Goal: Task Accomplishment & Management: Use online tool/utility

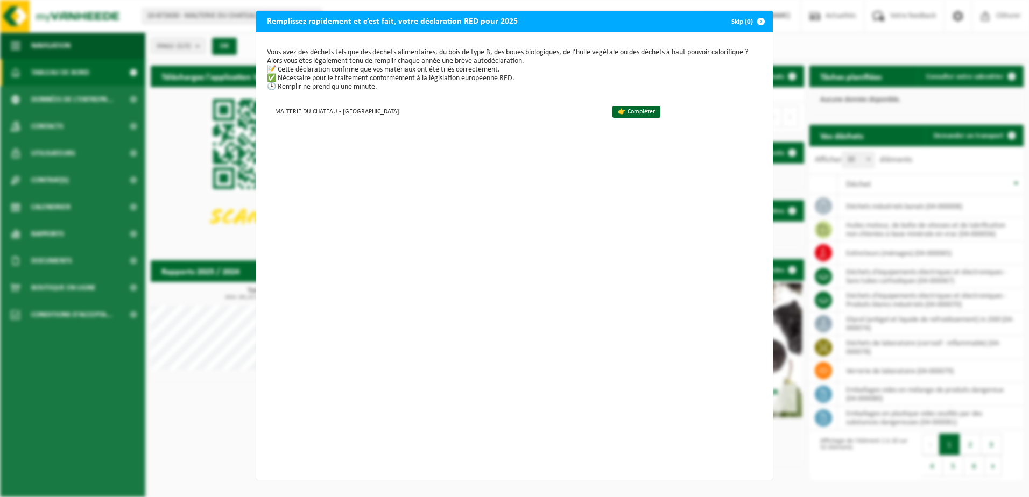
click at [333, 158] on div "Vous avez des déchets tels que des déchets alimentaires, du bois de type B, des…" at bounding box center [514, 256] width 517 height 448
click at [322, 20] on h2 "Remplissez rapidement et c’est fait, votre déclaration RED pour 2025" at bounding box center [392, 21] width 272 height 20
click at [613, 112] on link "👉 Compléter" at bounding box center [637, 112] width 48 height 12
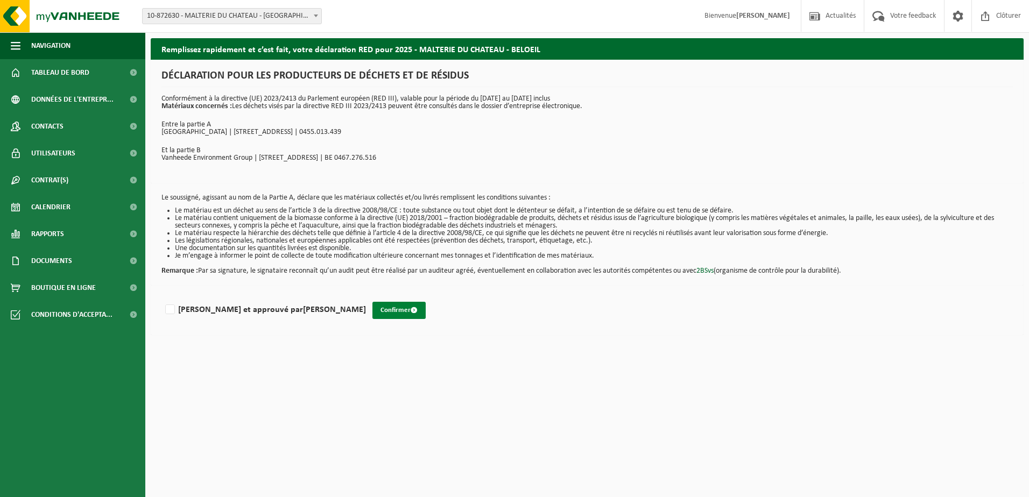
click at [372, 313] on button "Confirmer" at bounding box center [398, 310] width 53 height 17
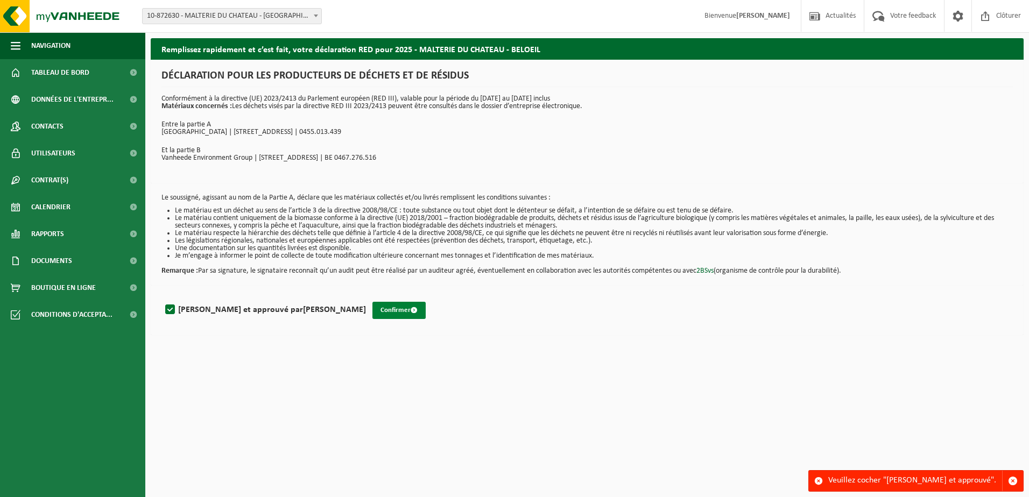
click at [372, 308] on button "Confirmer" at bounding box center [398, 310] width 53 height 17
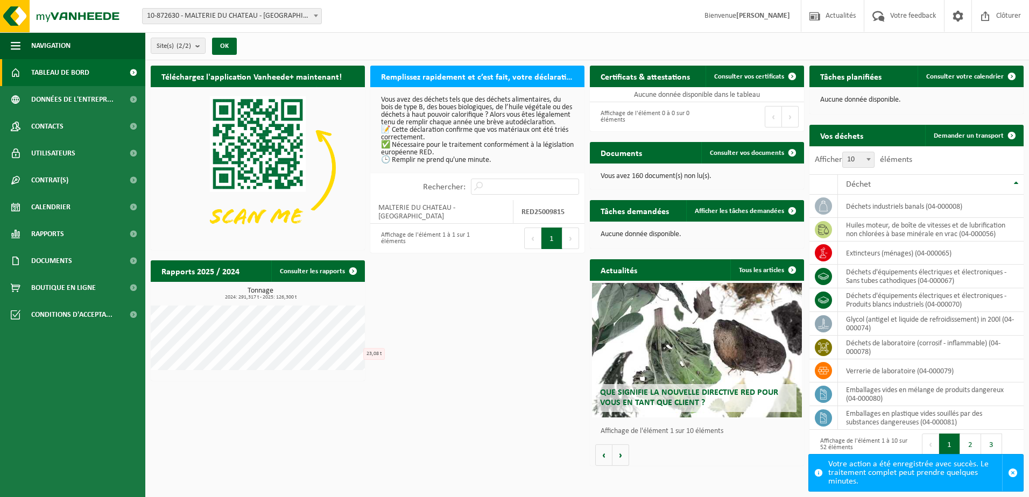
click at [277, 17] on span "10-872630 - MALTERIE DU CHATEAU - [GEOGRAPHIC_DATA]" at bounding box center [232, 16] width 179 height 15
select select "114400"
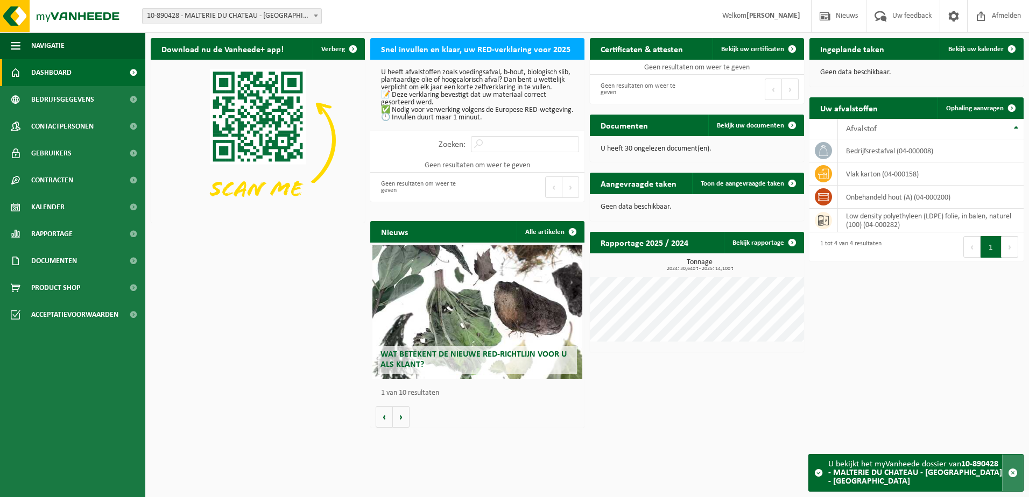
click at [1014, 477] on span "button" at bounding box center [1013, 473] width 10 height 10
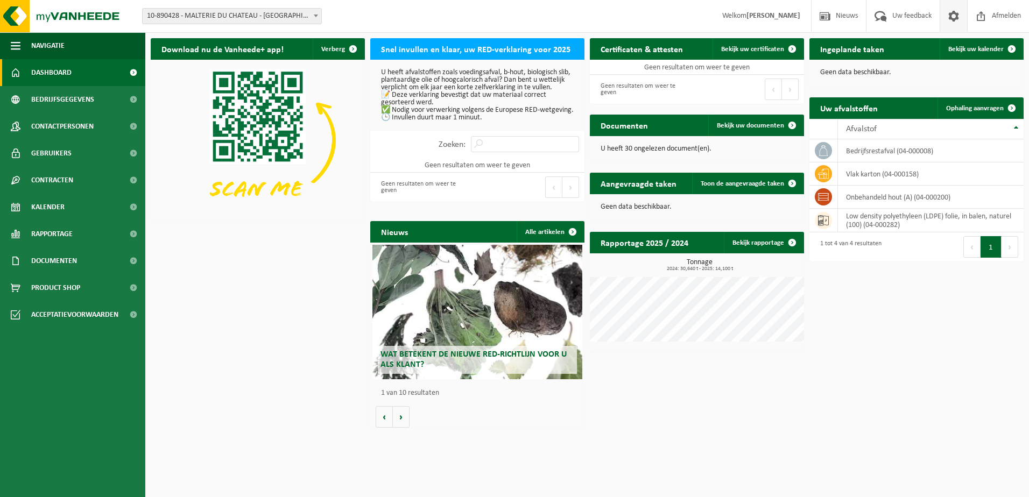
click at [951, 17] on span at bounding box center [954, 16] width 16 height 32
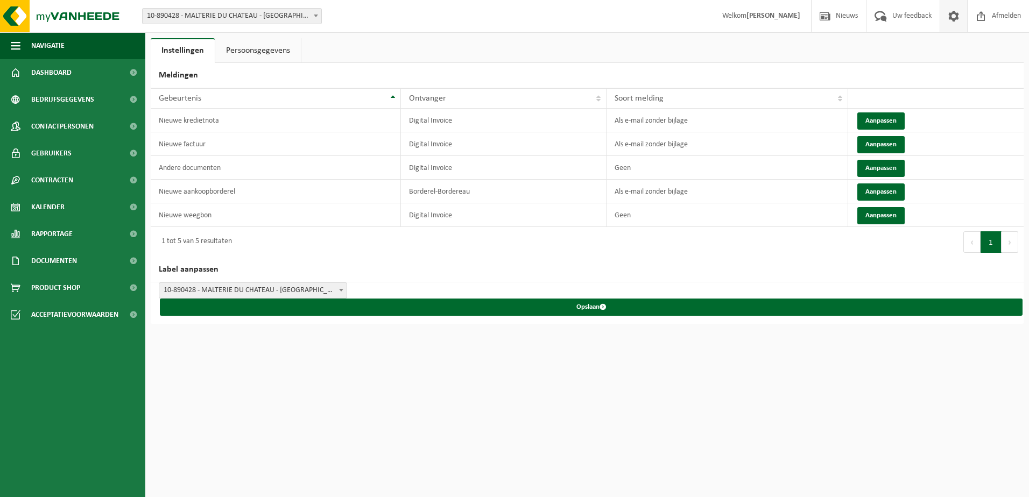
click at [273, 52] on link "Persoonsgegevens" at bounding box center [258, 50] width 86 height 25
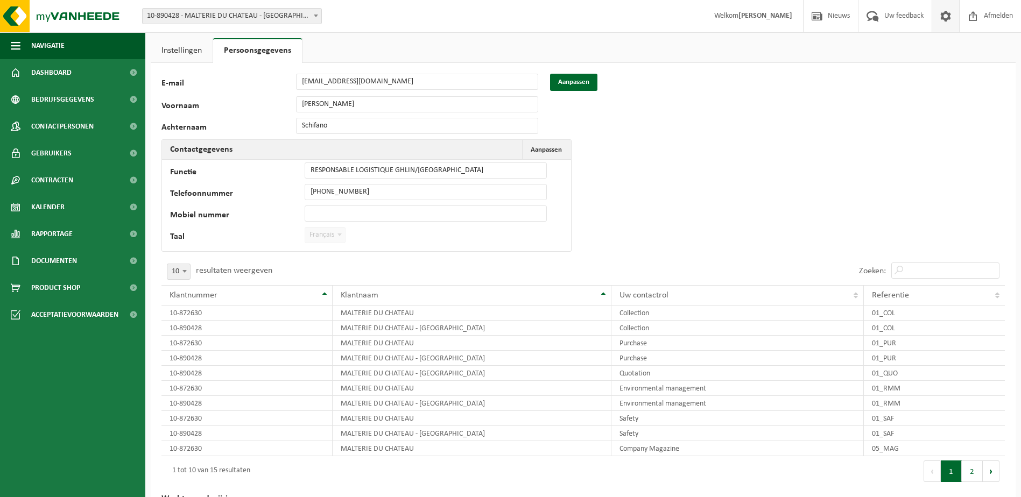
click at [328, 233] on span "Français" at bounding box center [325, 235] width 40 height 15
click at [328, 232] on span "Français" at bounding box center [325, 235] width 40 height 15
click at [47, 69] on span "Dashboard" at bounding box center [51, 72] width 40 height 27
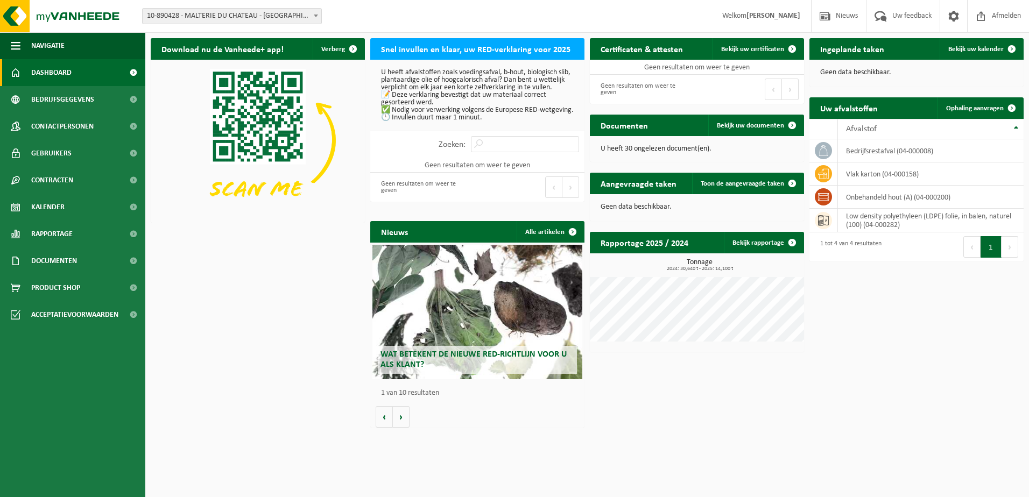
click at [207, 17] on span "10-890428 - MALTERIE DU CHATEAU - [GEOGRAPHIC_DATA] - [GEOGRAPHIC_DATA]" at bounding box center [232, 16] width 179 height 15
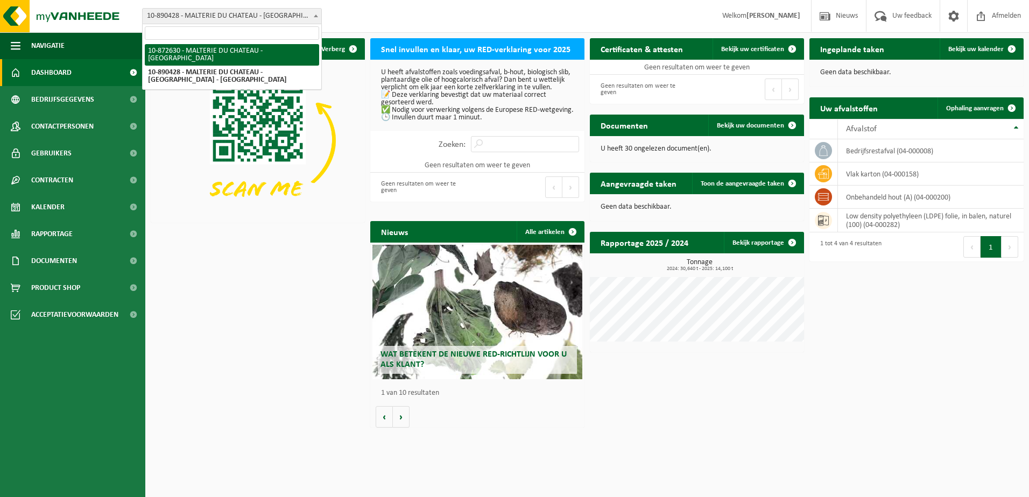
select select "107508"
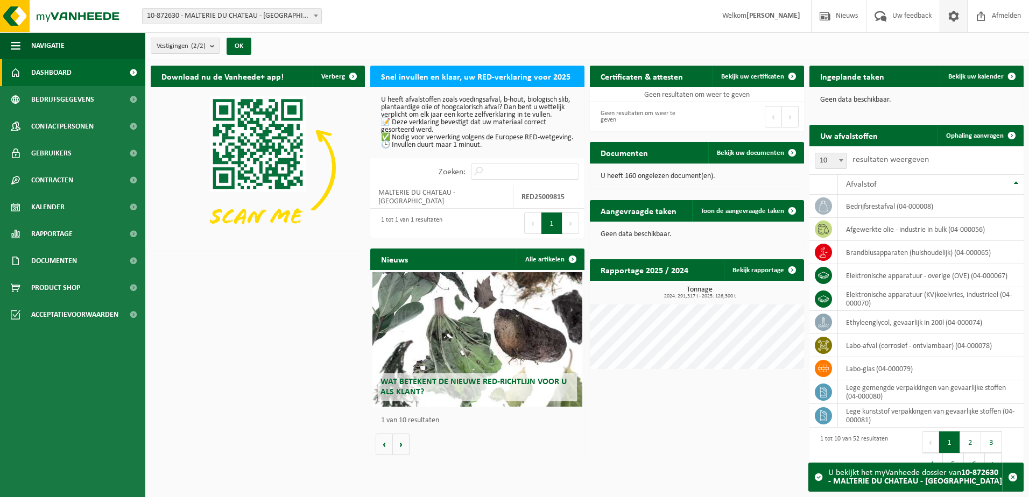
click at [951, 17] on span at bounding box center [954, 16] width 16 height 32
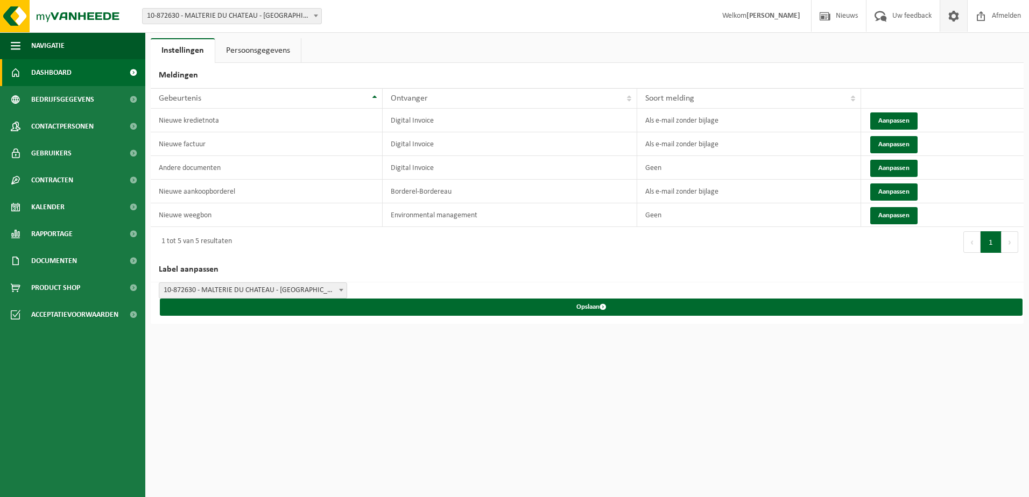
click at [56, 68] on span "Dashboard" at bounding box center [51, 72] width 40 height 27
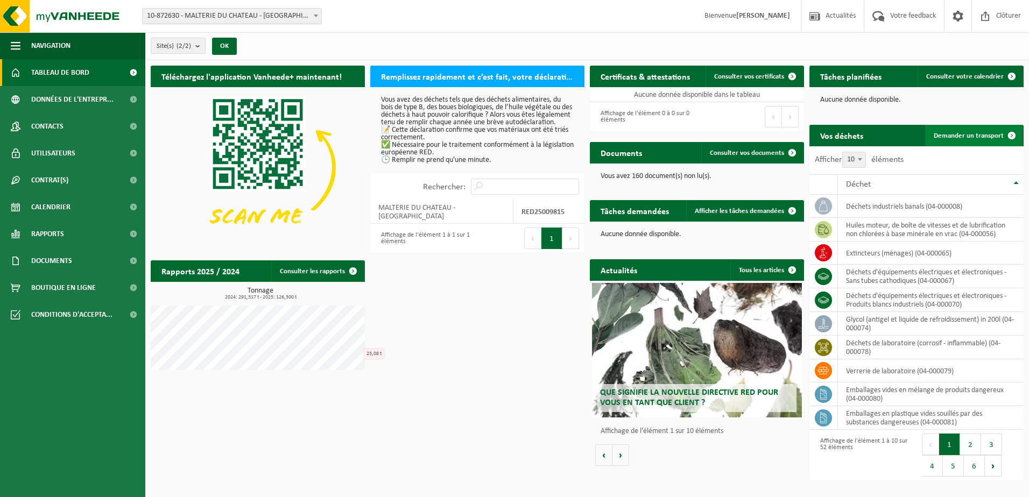
click at [970, 132] on span "Demander un transport" at bounding box center [969, 135] width 70 height 7
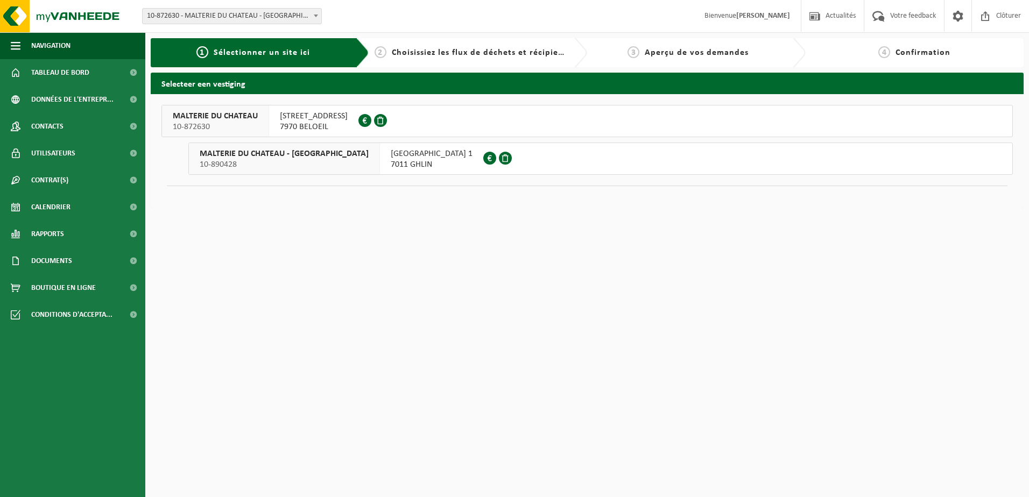
click at [391, 159] on span "7011 GHLIN" at bounding box center [432, 164] width 82 height 11
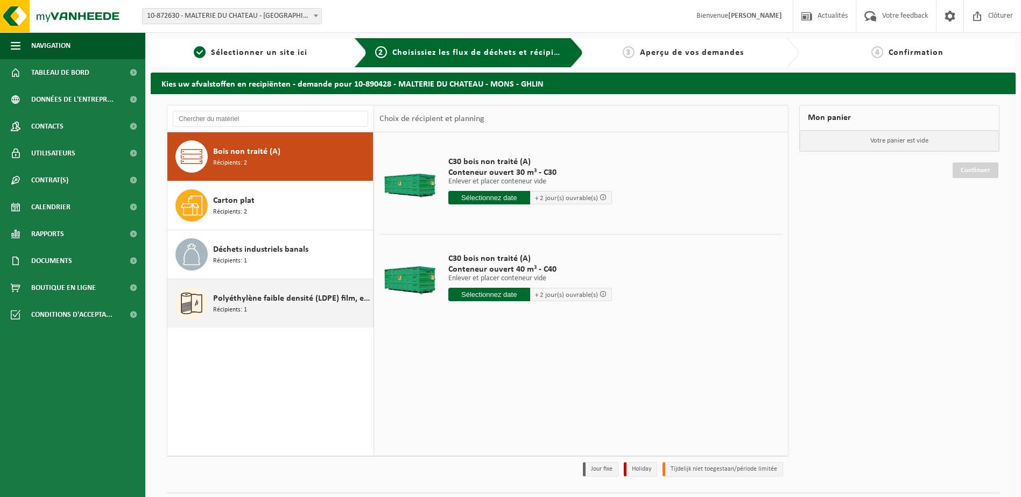
click at [242, 299] on span "Polyéthylène faible densité (LDPE) film, en balle, nature (100)" at bounding box center [291, 298] width 157 height 13
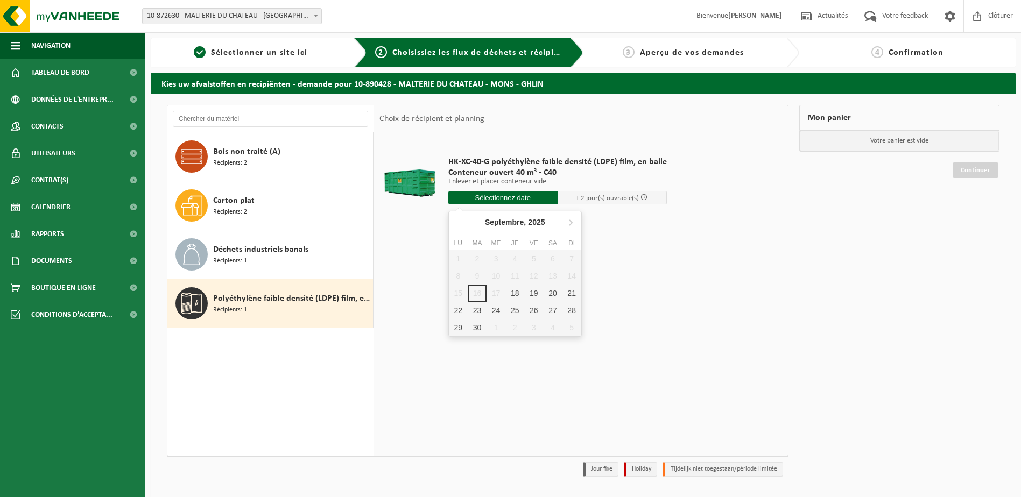
click at [507, 197] on input "text" at bounding box center [502, 197] width 109 height 13
click at [513, 293] on div "18" at bounding box center [514, 293] width 19 height 17
type input "à partir de 2025-09-18"
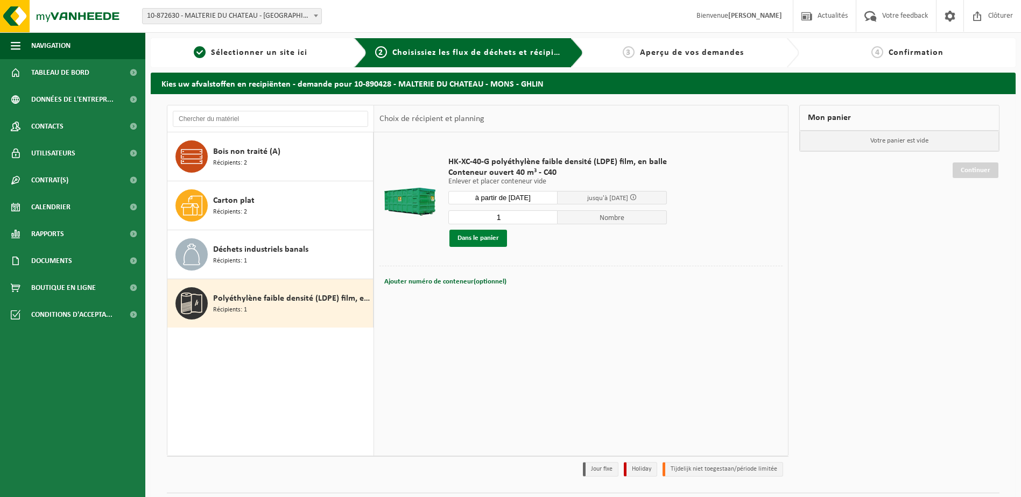
click at [482, 234] on button "Dans le panier" at bounding box center [478, 238] width 58 height 17
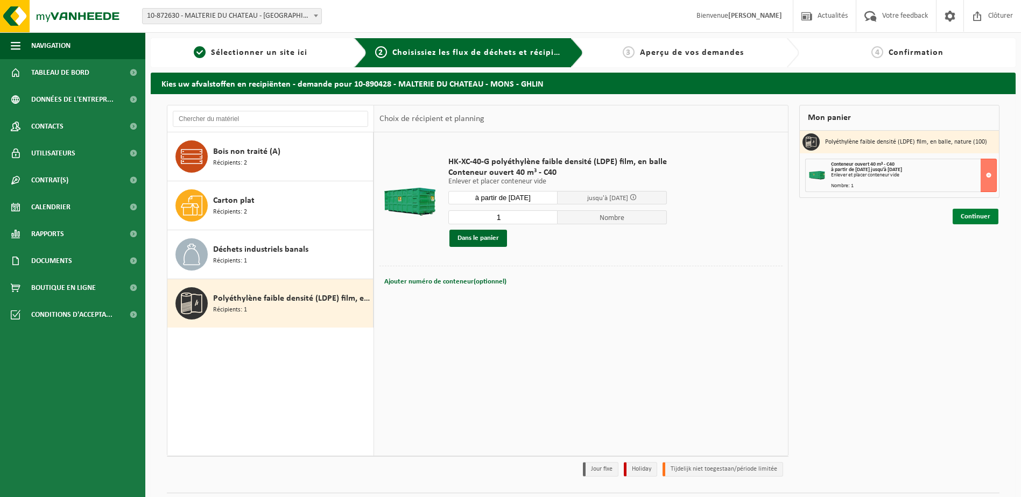
click at [965, 219] on link "Continuer" at bounding box center [976, 217] width 46 height 16
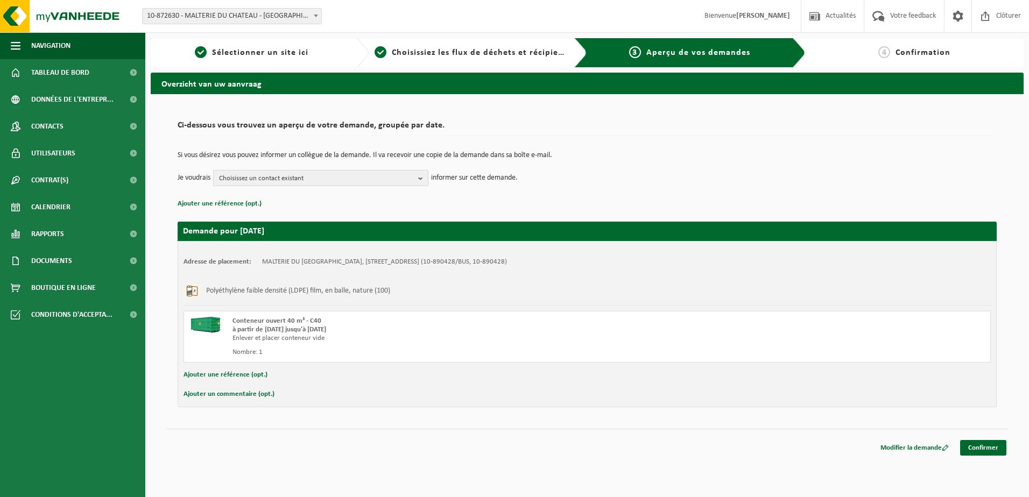
click at [261, 177] on span "Choisissez un contact existant" at bounding box center [316, 179] width 195 height 16
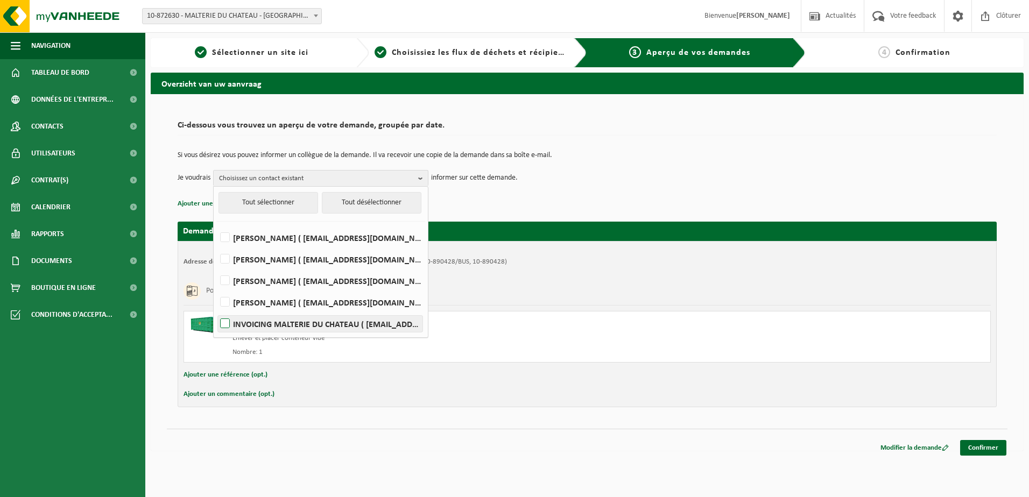
click at [268, 321] on label "INVOICING MALTERIE DU CHATEAU ( [EMAIL_ADDRESS][DOMAIN_NAME] )" at bounding box center [320, 324] width 205 height 16
click at [216, 311] on input "INVOICING MALTERIE DU CHATEAU ( [EMAIL_ADDRESS][DOMAIN_NAME] )" at bounding box center [216, 310] width 1 height 1
checkbox input "true"
click at [666, 173] on td "Je voudrais INVOICING MALTERIE DU CHATEAU Tout sélectionner Tout désélectionner…" at bounding box center [587, 178] width 819 height 16
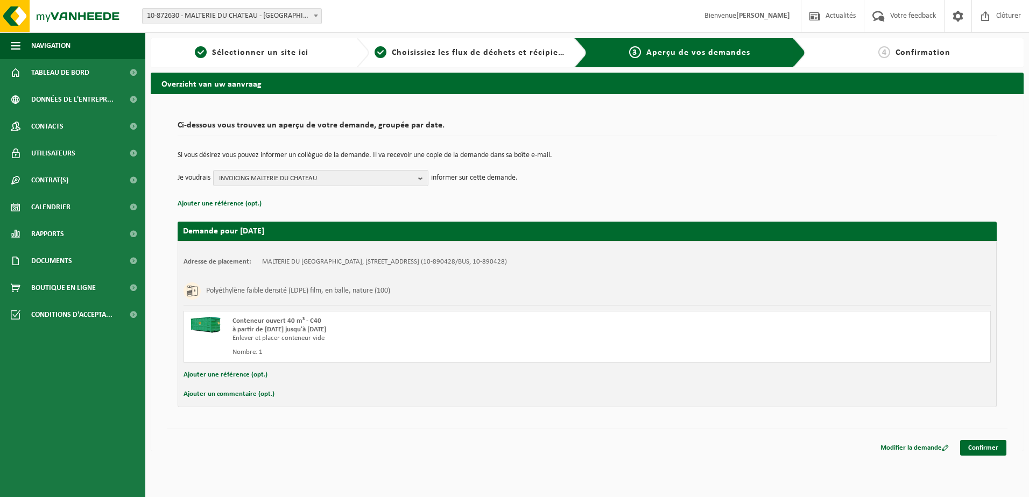
click at [222, 397] on button "Ajouter un commentaire (opt.)" at bounding box center [229, 395] width 91 height 14
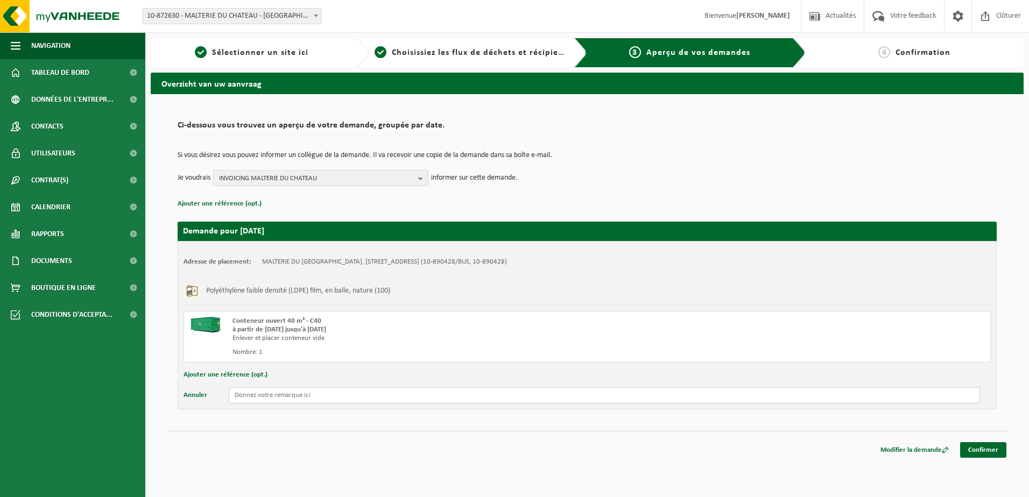
click at [490, 393] on input "text" at bounding box center [604, 396] width 751 height 16
click at [988, 448] on link "Confirmer" at bounding box center [983, 450] width 46 height 16
